Goal: Task Accomplishment & Management: Use online tool/utility

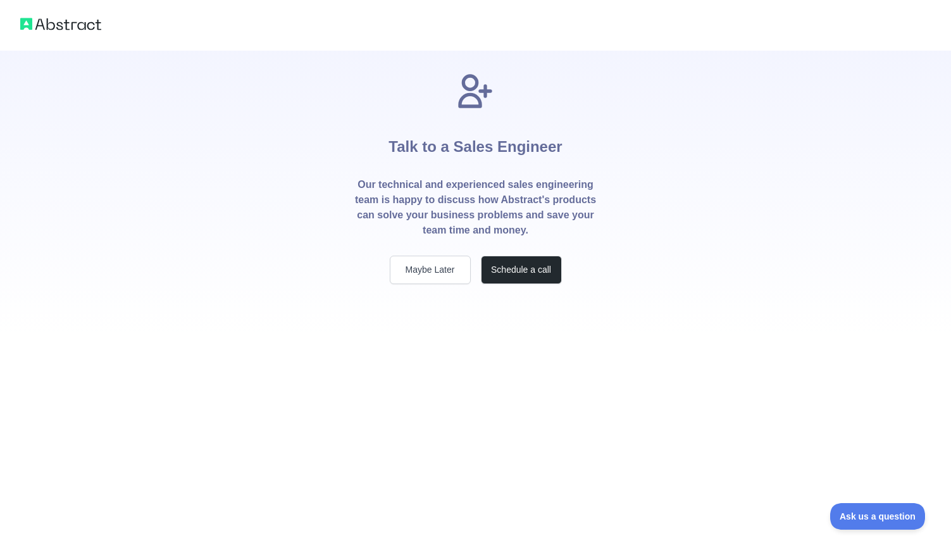
click at [438, 285] on div "Talk to a Sales Engineer Our technical and experienced sales engineering team i…" at bounding box center [475, 193] width 283 height 284
click at [440, 273] on button "Maybe Later" at bounding box center [430, 270] width 81 height 28
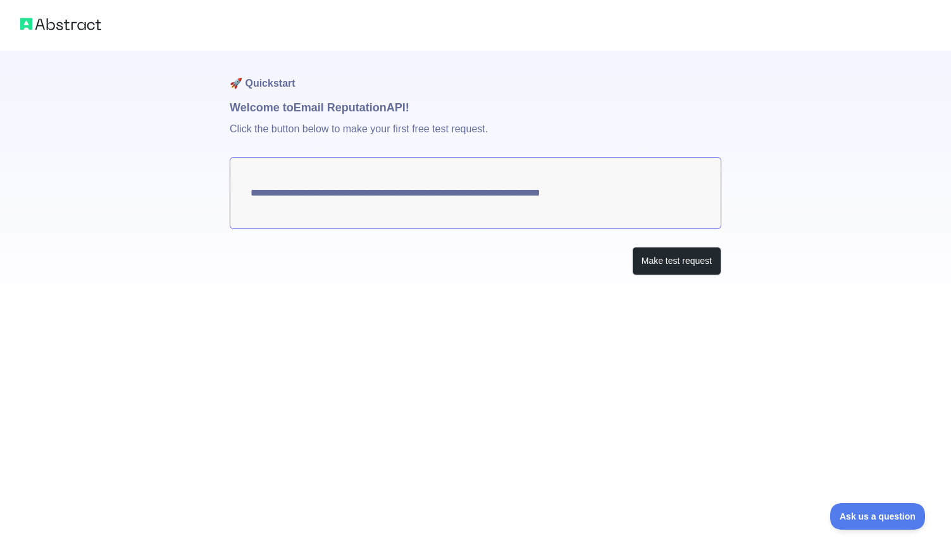
click at [361, 109] on h1 "Welcome to Email Reputation API!" at bounding box center [476, 108] width 492 height 18
click at [362, 127] on p "Click the button below to make your first free test request." at bounding box center [476, 136] width 492 height 40
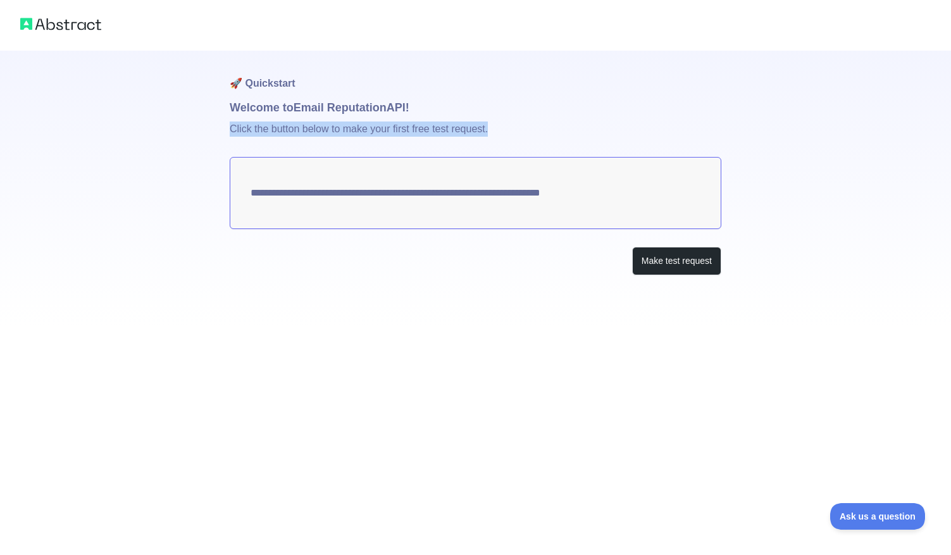
click at [362, 127] on p "Click the button below to make your first free test request." at bounding box center [476, 136] width 492 height 40
click at [635, 257] on button "Make test request" at bounding box center [676, 261] width 89 height 28
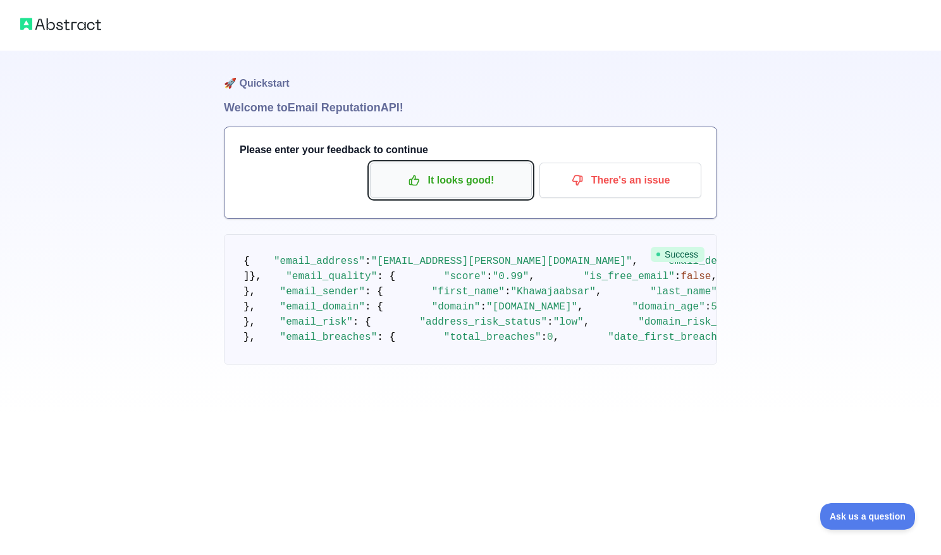
click at [487, 171] on p "It looks good!" at bounding box center [451, 181] width 143 height 22
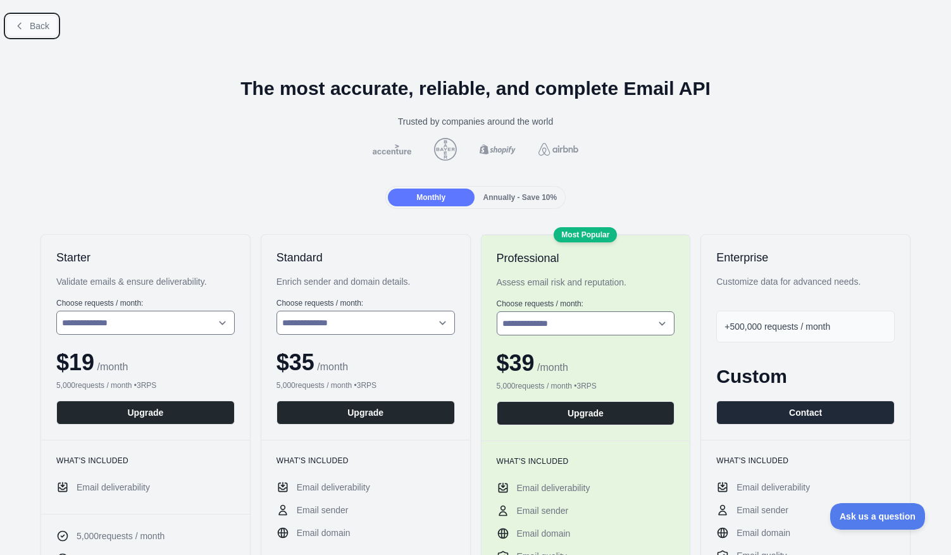
click at [44, 27] on span "Back" at bounding box center [40, 26] width 20 height 10
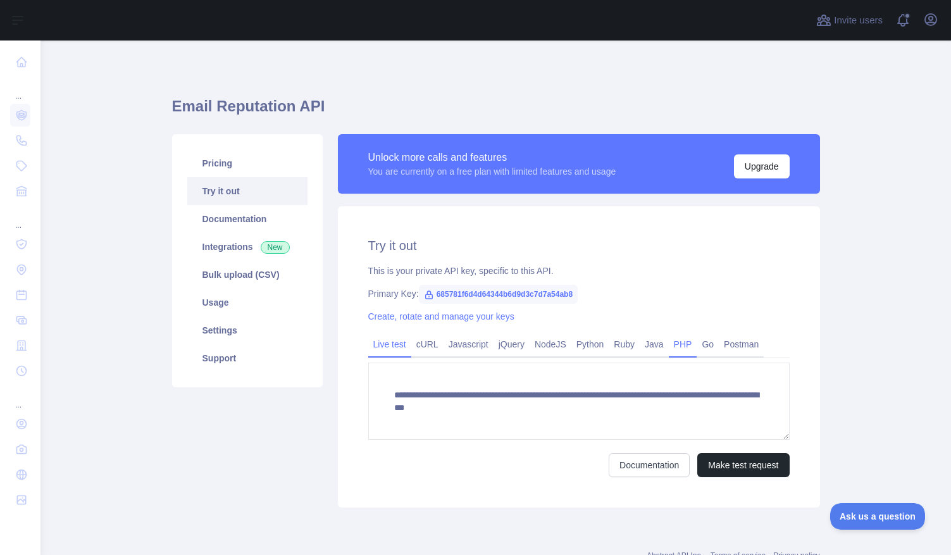
click at [686, 344] on link "PHP" at bounding box center [683, 344] width 28 height 20
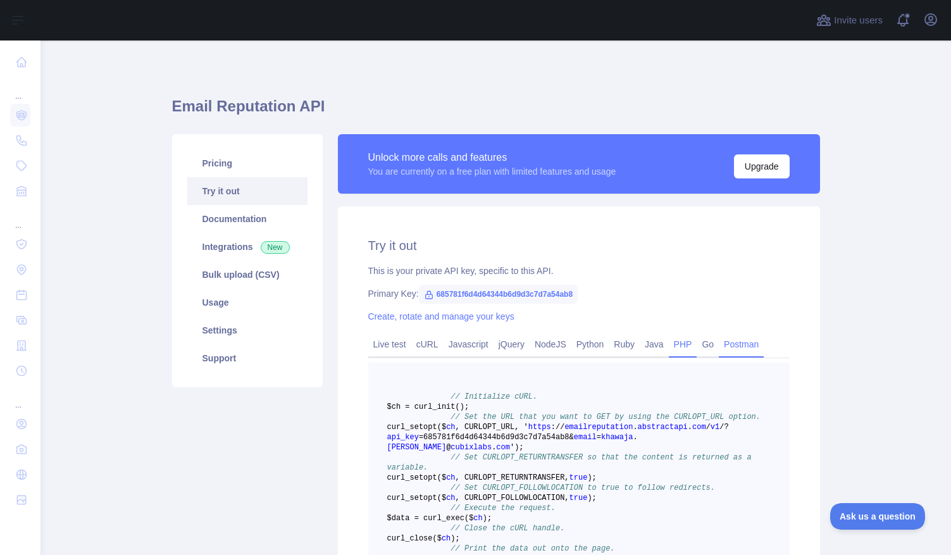
click at [747, 344] on link "Postman" at bounding box center [741, 344] width 45 height 20
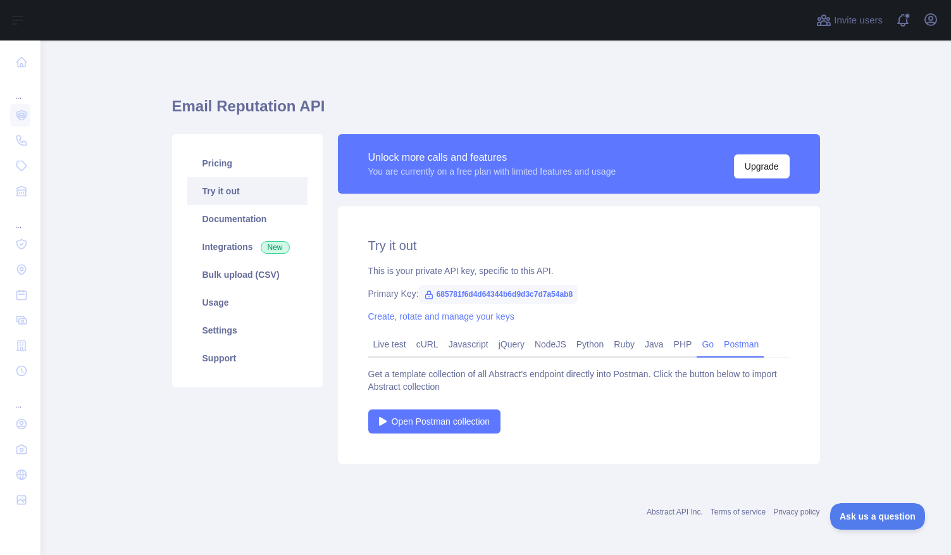
click at [719, 344] on link "Go" at bounding box center [708, 344] width 22 height 20
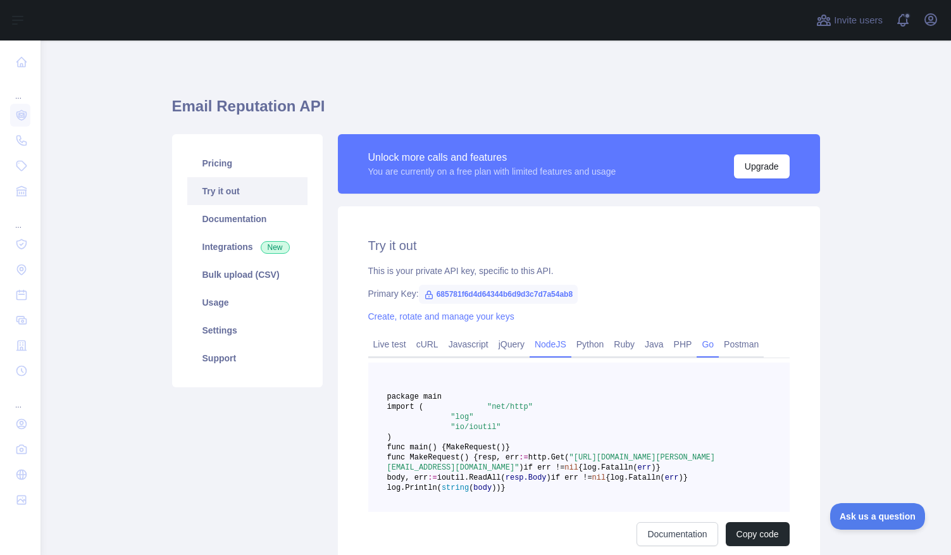
click at [543, 341] on link "NodeJS" at bounding box center [551, 344] width 42 height 20
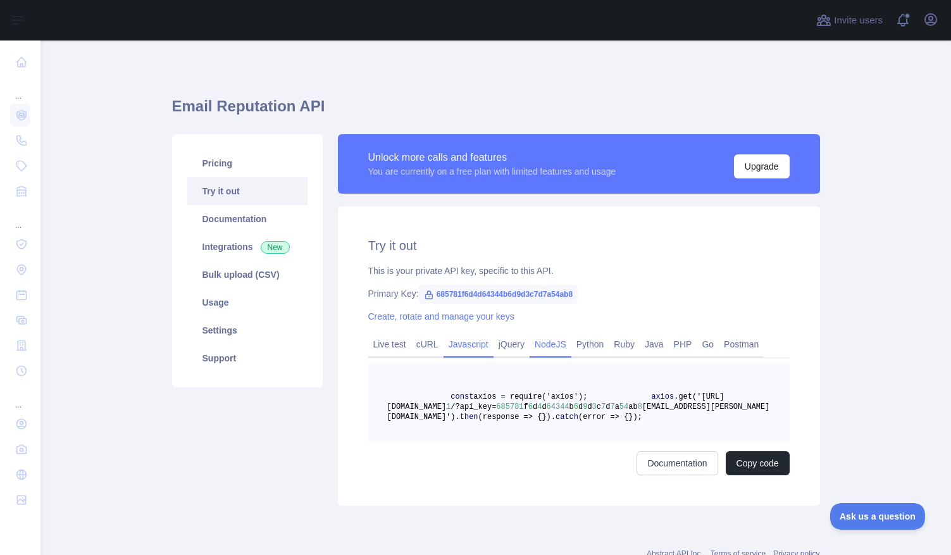
click at [466, 339] on link "Javascript" at bounding box center [468, 344] width 50 height 20
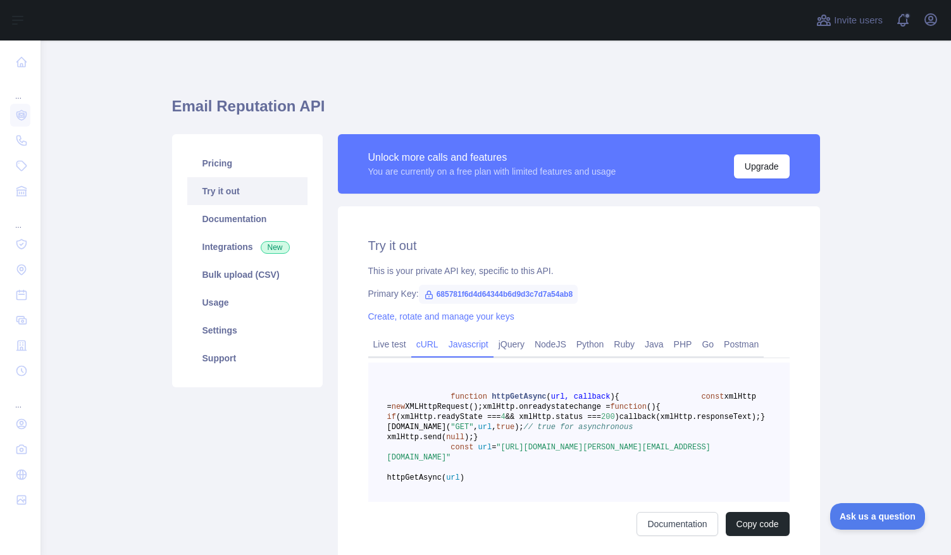
click at [420, 338] on link "cURL" at bounding box center [427, 344] width 32 height 20
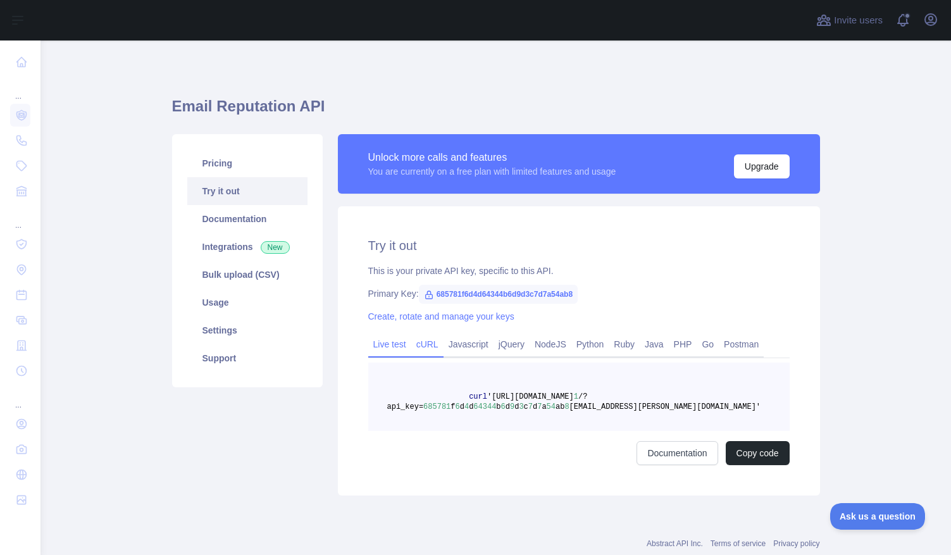
click at [373, 341] on link "Live test" at bounding box center [389, 344] width 43 height 20
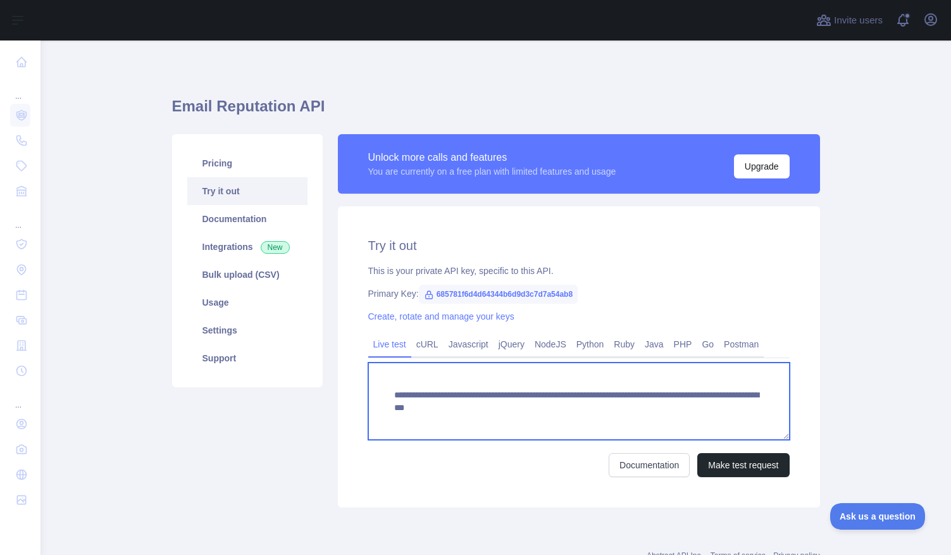
click at [437, 401] on textarea "**********" at bounding box center [578, 401] width 421 height 77
